Goal: Information Seeking & Learning: Learn about a topic

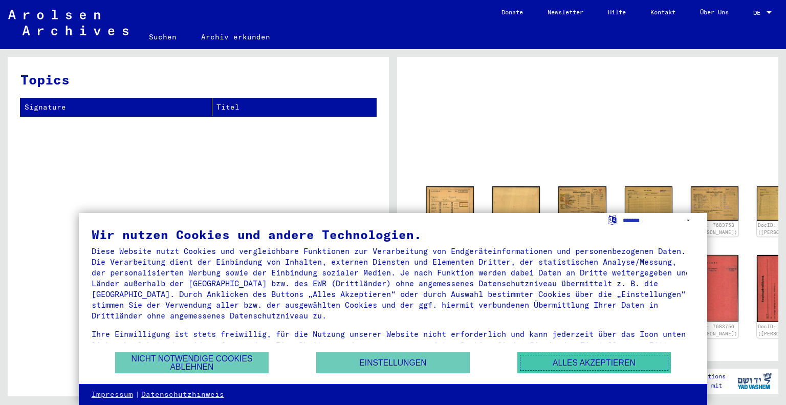
click at [576, 359] on button "Alles akzeptieren" at bounding box center [593, 362] width 153 height 21
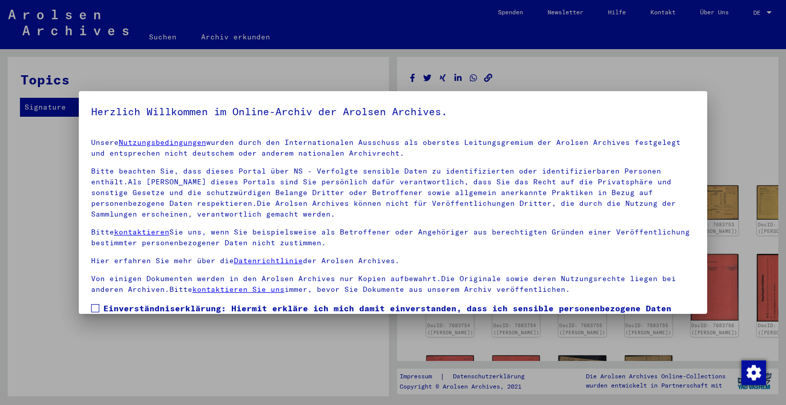
drag, startPoint x: 774, startPoint y: 119, endPoint x: 784, endPoint y: -13, distance: 132.3
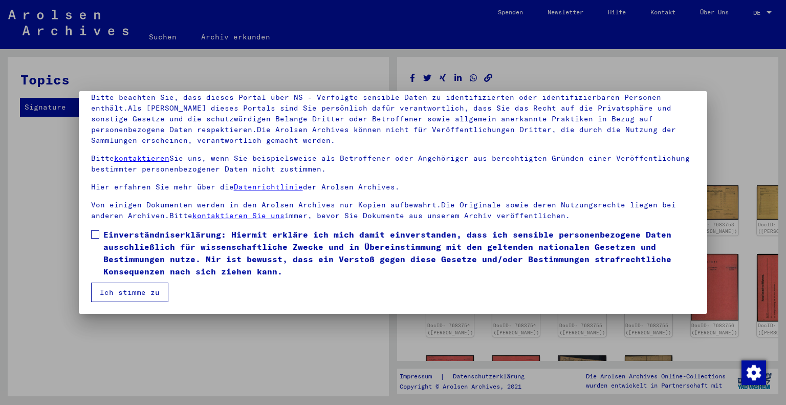
scroll to position [74, 0]
click at [97, 235] on span at bounding box center [95, 234] width 8 height 8
click at [121, 294] on button "Ich stimme zu" at bounding box center [129, 291] width 77 height 19
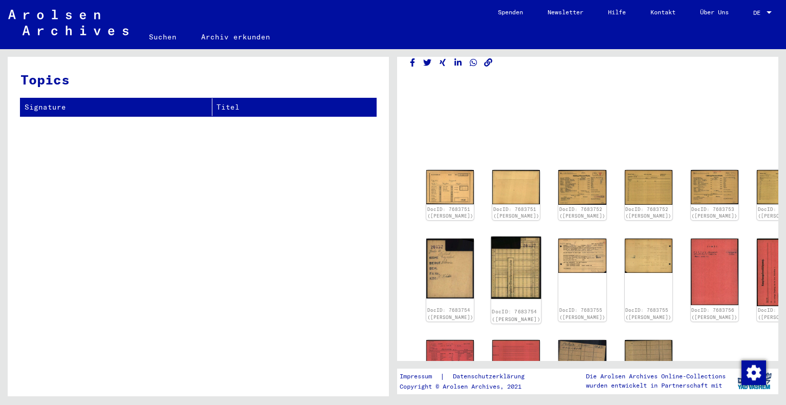
scroll to position [0, 0]
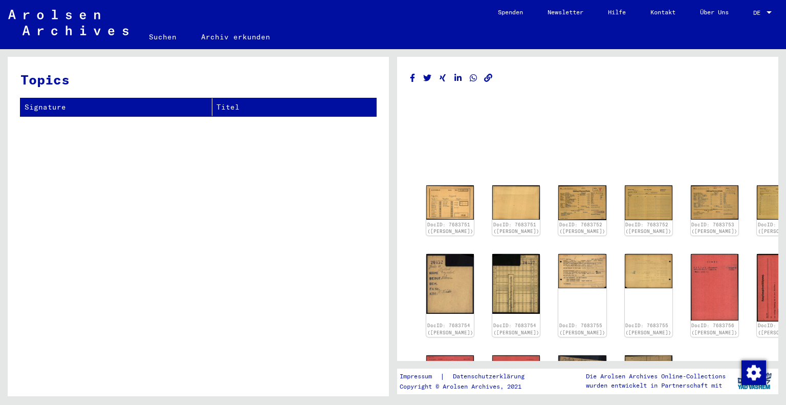
click at [487, 80] on icon "Copy link" at bounding box center [488, 78] width 11 height 9
click at [442, 199] on img at bounding box center [450, 202] width 50 height 36
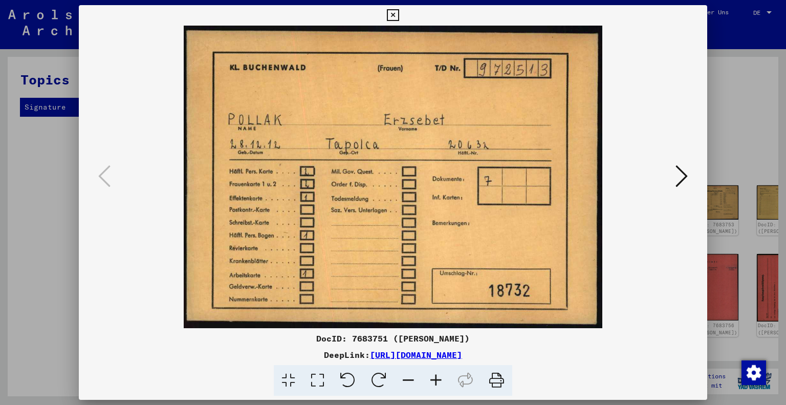
click at [680, 177] on icon at bounding box center [681, 176] width 12 height 25
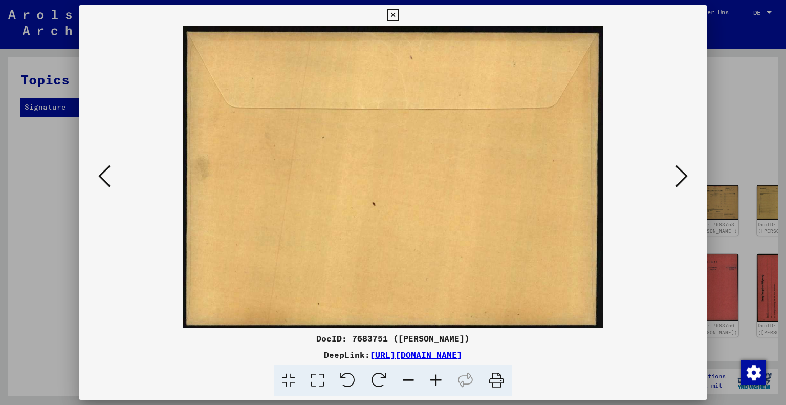
click at [680, 177] on icon at bounding box center [681, 176] width 12 height 25
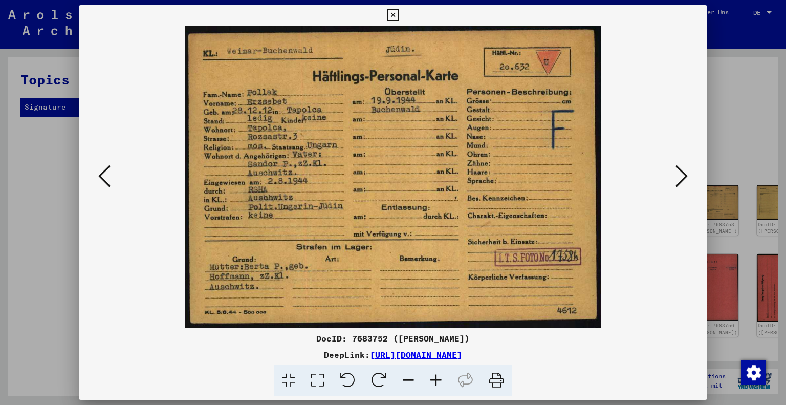
click at [681, 179] on icon at bounding box center [681, 176] width 12 height 25
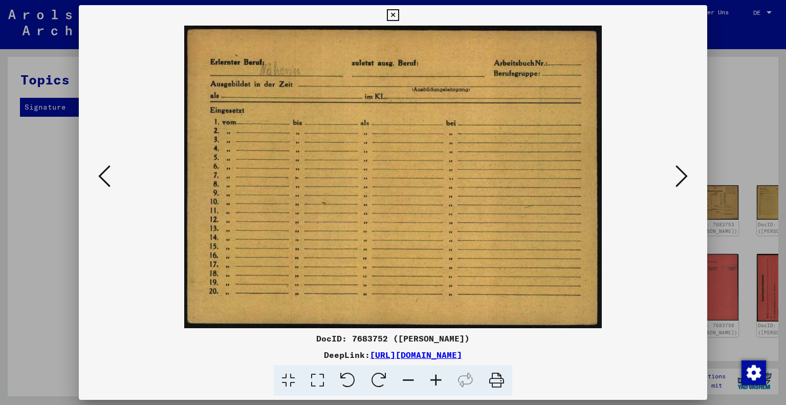
click at [681, 179] on icon at bounding box center [681, 176] width 12 height 25
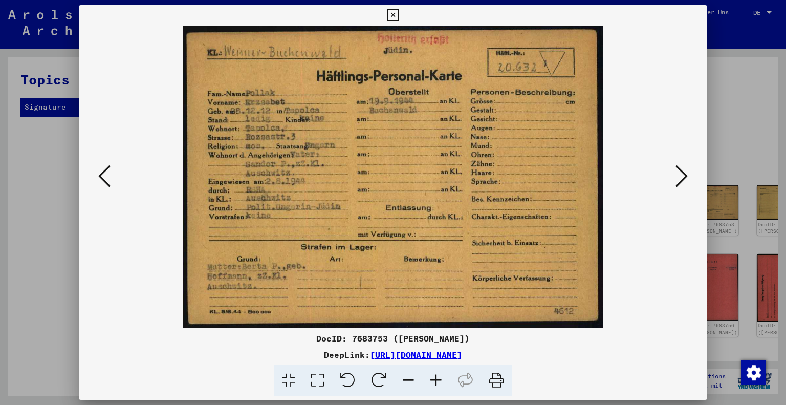
click at [681, 179] on icon at bounding box center [681, 176] width 12 height 25
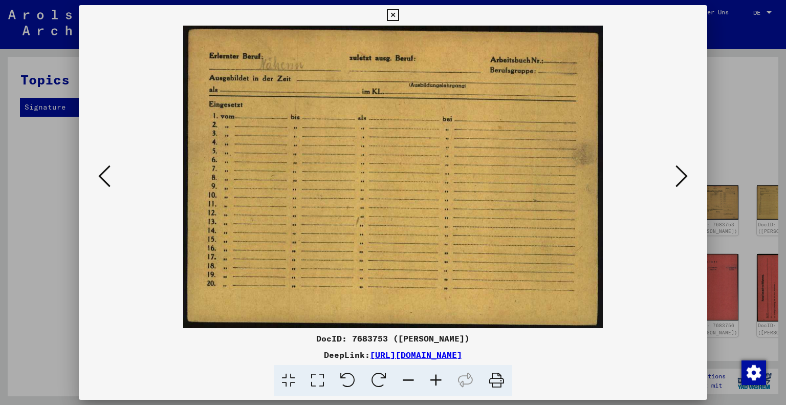
click at [681, 179] on icon at bounding box center [681, 176] width 12 height 25
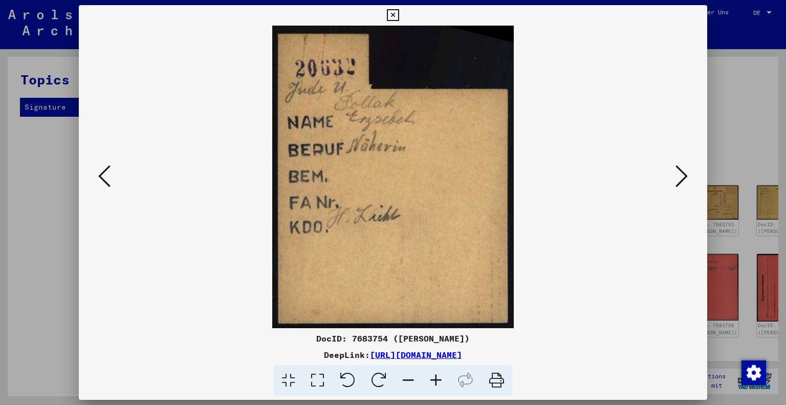
click at [681, 179] on icon at bounding box center [681, 176] width 12 height 25
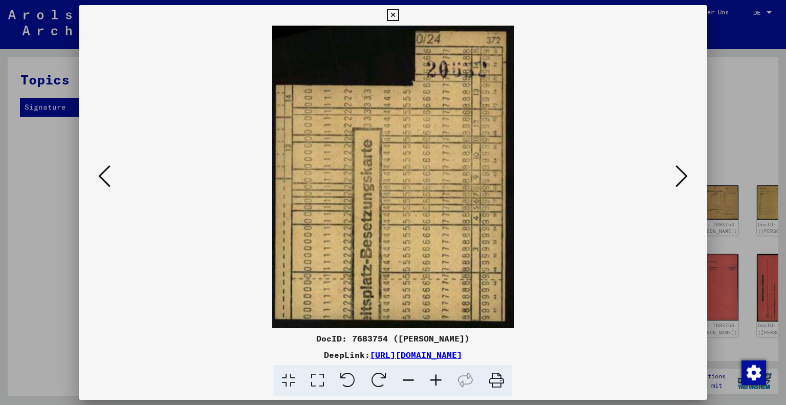
click at [102, 169] on icon at bounding box center [104, 176] width 12 height 25
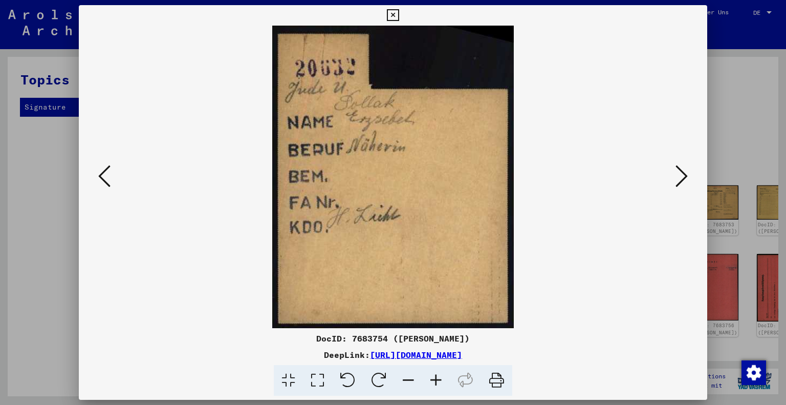
click at [685, 171] on icon at bounding box center [681, 176] width 12 height 25
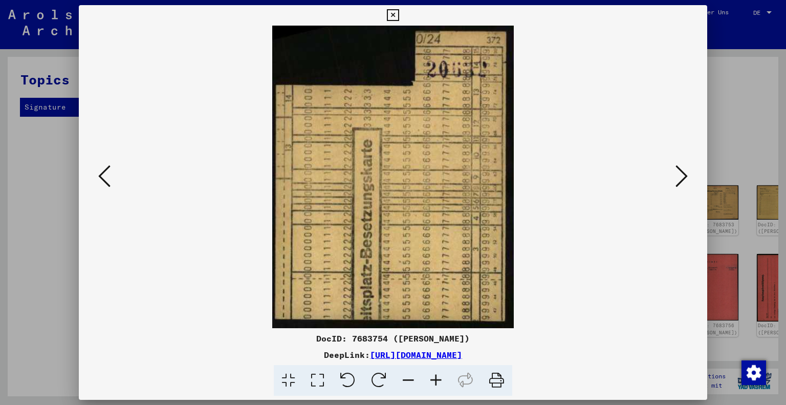
click at [671, 175] on img at bounding box center [393, 177] width 559 height 302
click at [677, 181] on icon at bounding box center [681, 176] width 12 height 25
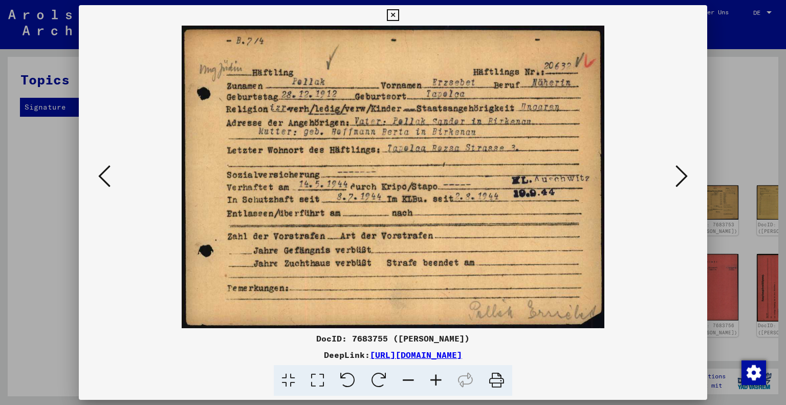
click at [679, 177] on icon at bounding box center [681, 176] width 12 height 25
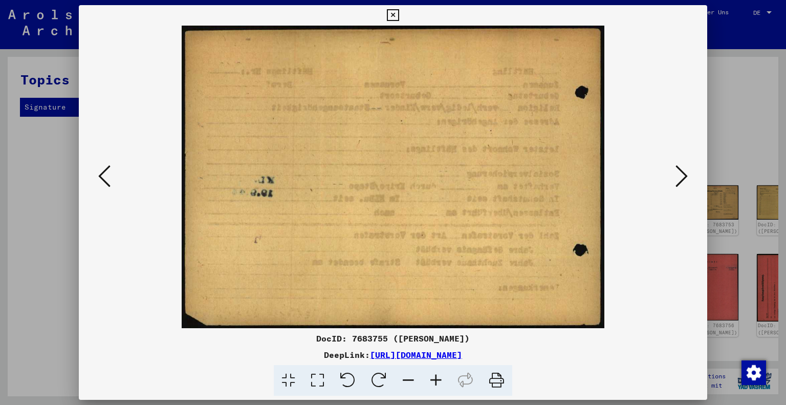
click at [679, 177] on icon at bounding box center [681, 176] width 12 height 25
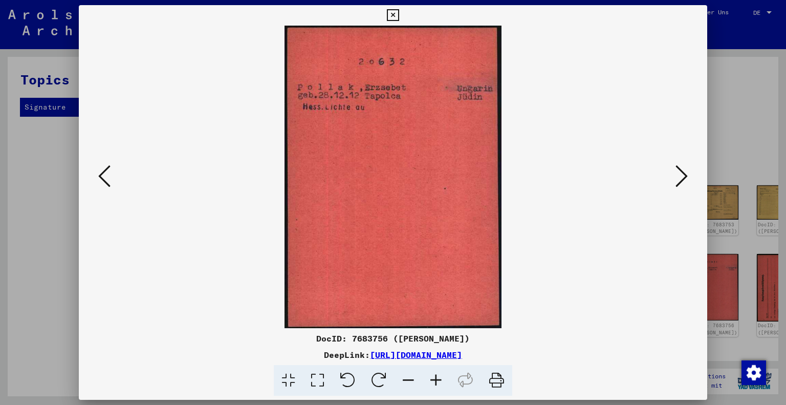
click at [679, 177] on icon at bounding box center [681, 176] width 12 height 25
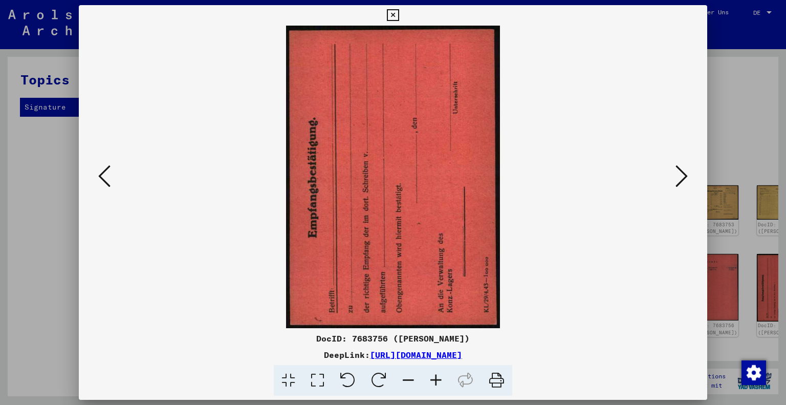
click at [679, 177] on icon at bounding box center [681, 176] width 12 height 25
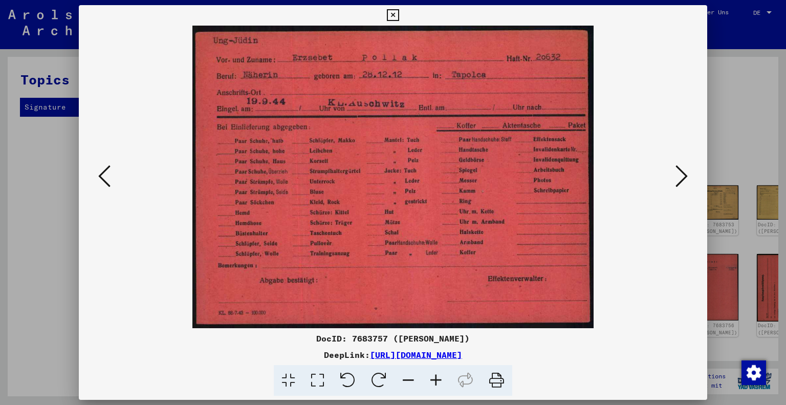
click at [679, 177] on icon at bounding box center [681, 176] width 12 height 25
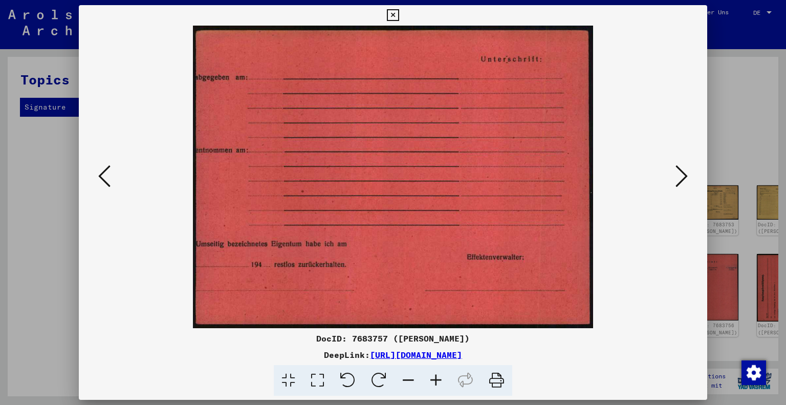
click at [679, 177] on icon at bounding box center [681, 176] width 12 height 25
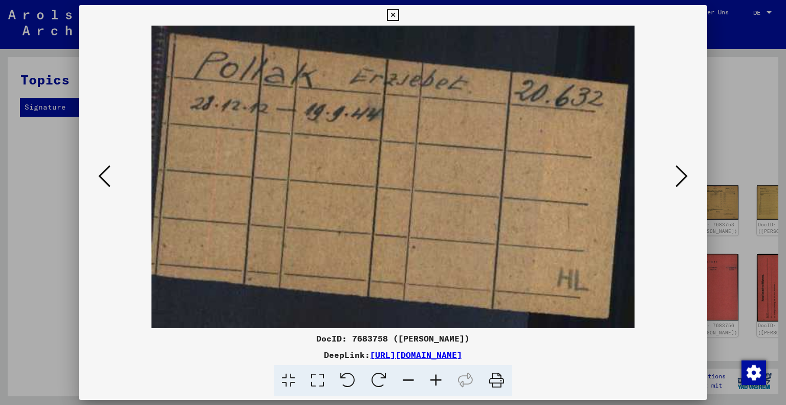
click at [679, 177] on icon at bounding box center [681, 176] width 12 height 25
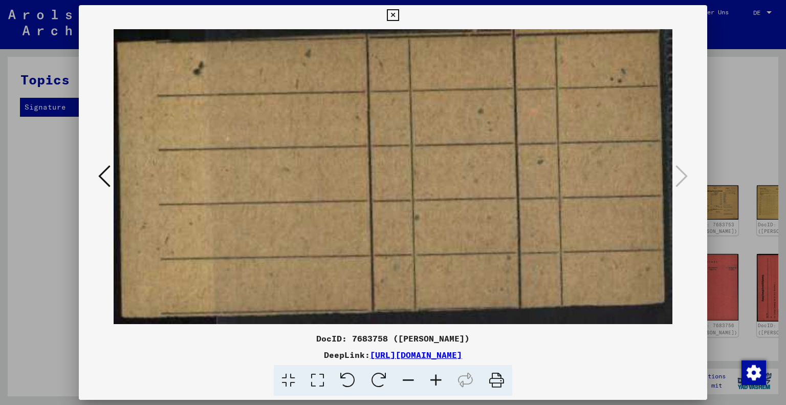
click at [395, 19] on icon at bounding box center [393, 15] width 12 height 12
